Goal: Task Accomplishment & Management: Manage account settings

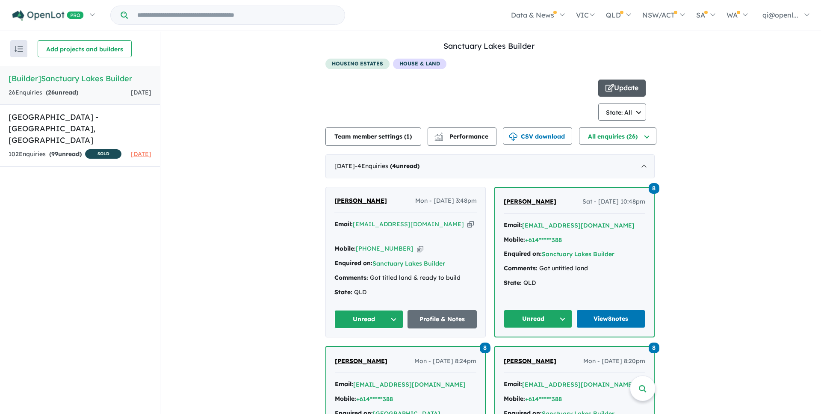
click at [630, 93] on button "Update" at bounding box center [621, 87] width 47 height 17
click at [114, 84] on h5 "[Builder] Sanctuary Lakes Builder" at bounding box center [80, 79] width 143 height 12
click at [71, 133] on h5 "[GEOGRAPHIC_DATA] - [GEOGRAPHIC_DATA][PERSON_NAME][GEOGRAPHIC_DATA]" at bounding box center [80, 128] width 143 height 35
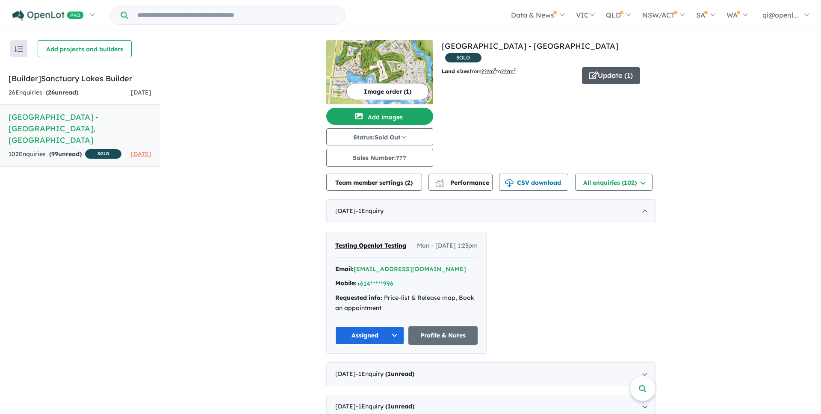
click at [621, 67] on button "Update ( 1 )" at bounding box center [611, 75] width 58 height 17
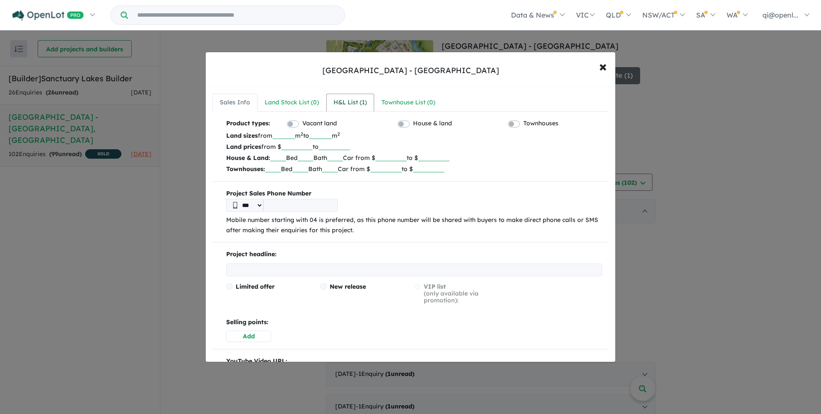
click at [330, 109] on link "H&L List ( 1 )" at bounding box center [350, 103] width 48 height 18
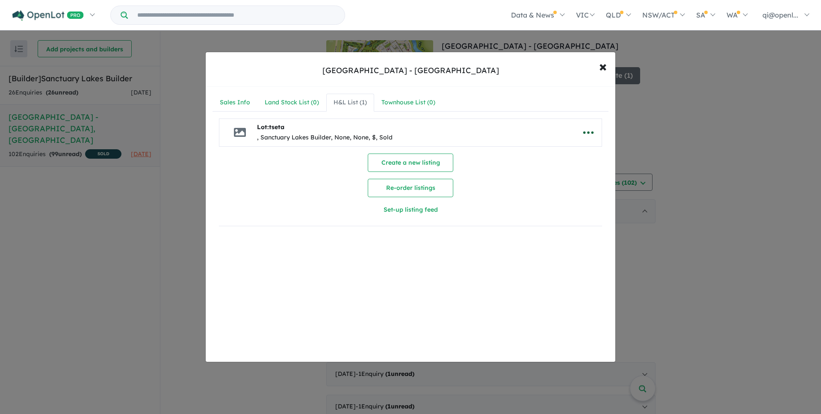
click at [585, 132] on icon "button" at bounding box center [588, 132] width 10 height 3
click at [577, 150] on link "Edit" at bounding box center [569, 154] width 63 height 20
select select "****"
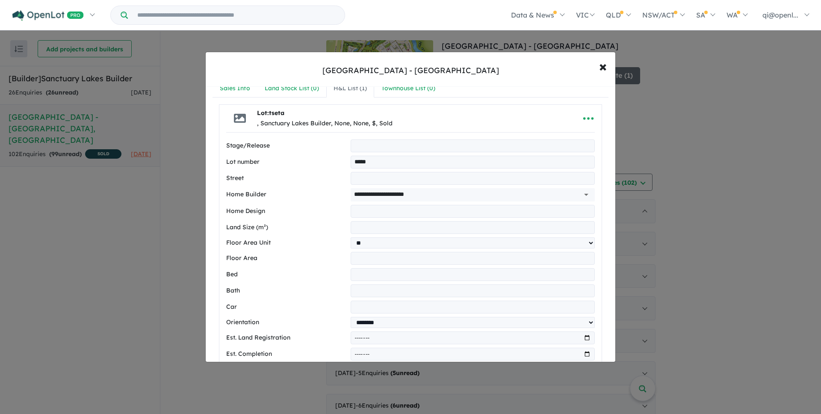
scroll to position [17, 0]
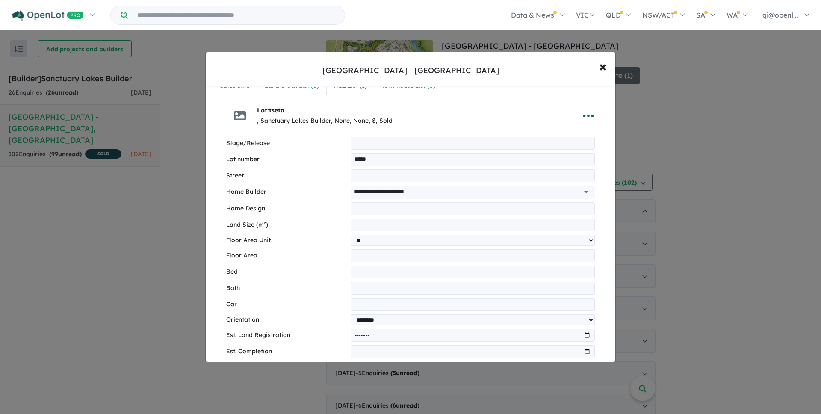
click at [594, 121] on button "button" at bounding box center [588, 116] width 26 height 20
click at [300, 275] on label "Bed" at bounding box center [286, 272] width 121 height 10
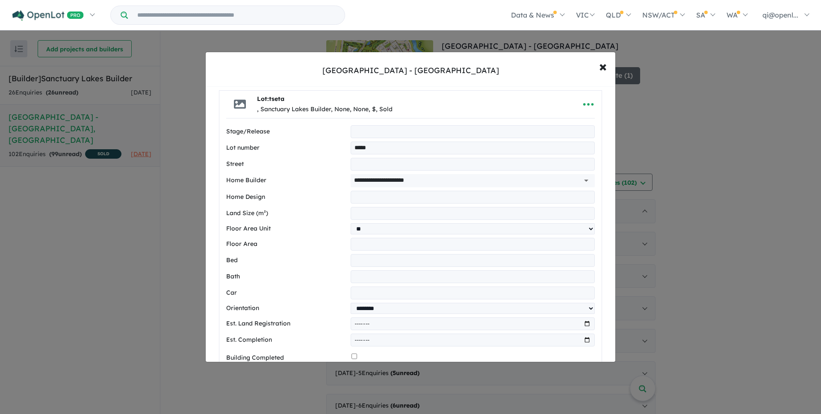
scroll to position [29, 0]
click at [411, 200] on input "text" at bounding box center [472, 196] width 244 height 13
click at [411, 199] on input "text" at bounding box center [472, 196] width 244 height 13
